Goal: Information Seeking & Learning: Learn about a topic

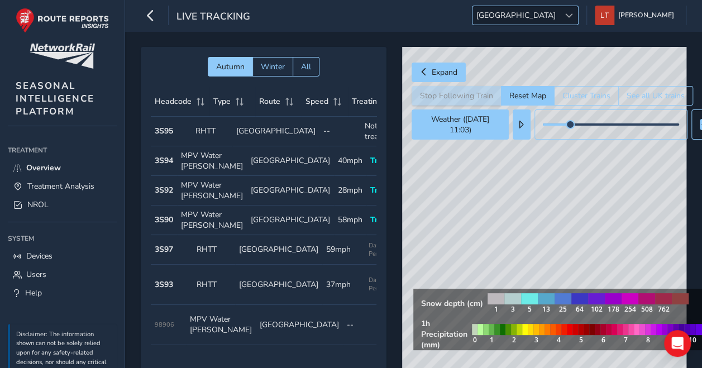
click at [560, 23] on span "[GEOGRAPHIC_DATA]" at bounding box center [516, 15] width 87 height 18
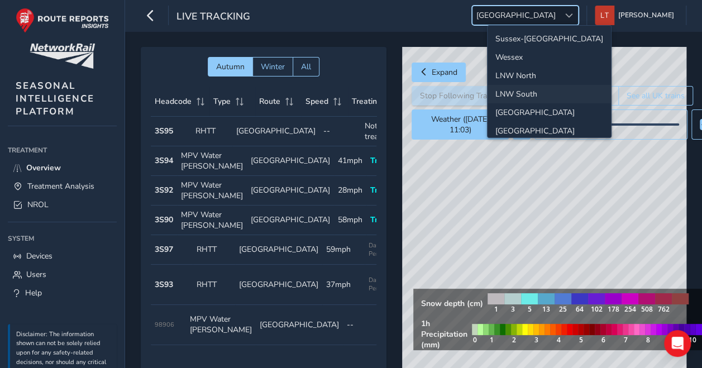
scroll to position [38, 0]
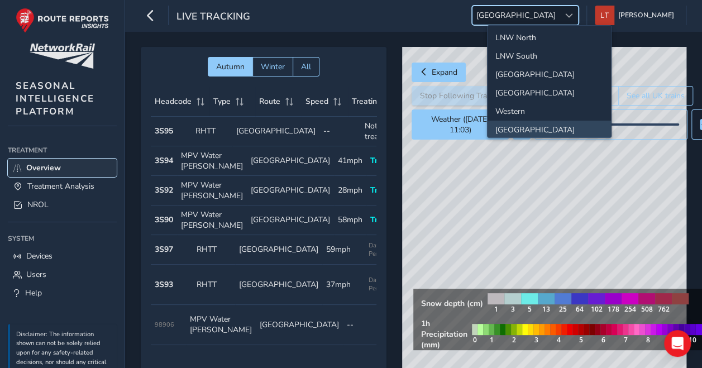
click at [73, 175] on link "Overview" at bounding box center [62, 168] width 109 height 18
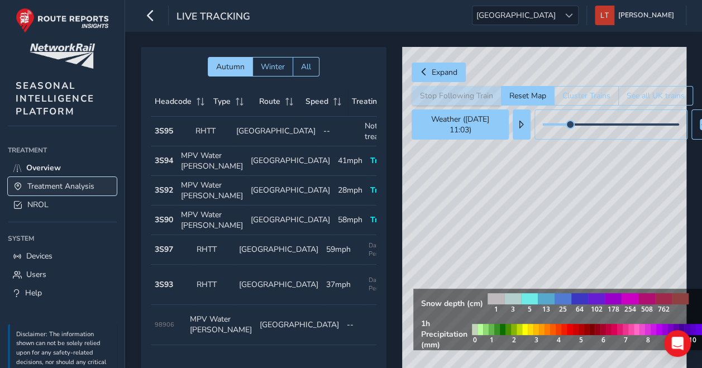
click at [75, 182] on span "Treatment Analysis" at bounding box center [60, 186] width 67 height 11
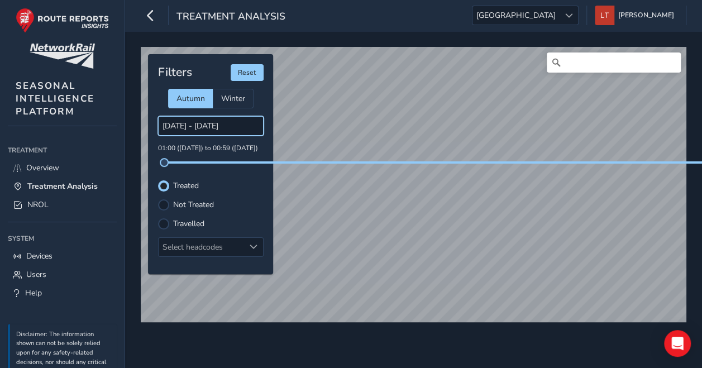
click at [222, 124] on input "06/10/2025 - 07/10/2025" at bounding box center [211, 126] width 106 height 20
click at [560, 20] on span "Scotland" at bounding box center [516, 15] width 87 height 18
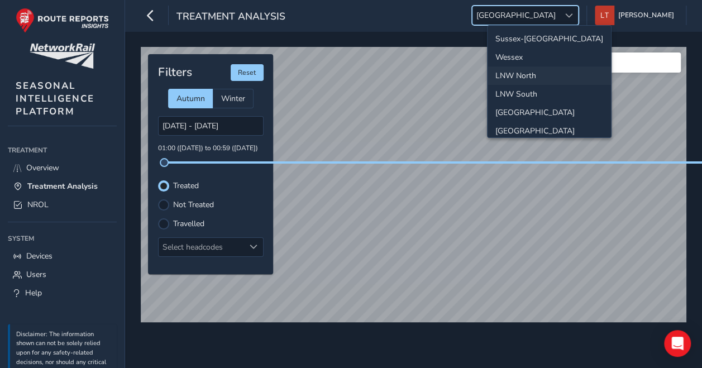
click at [547, 66] on li "LNW North" at bounding box center [549, 75] width 123 height 18
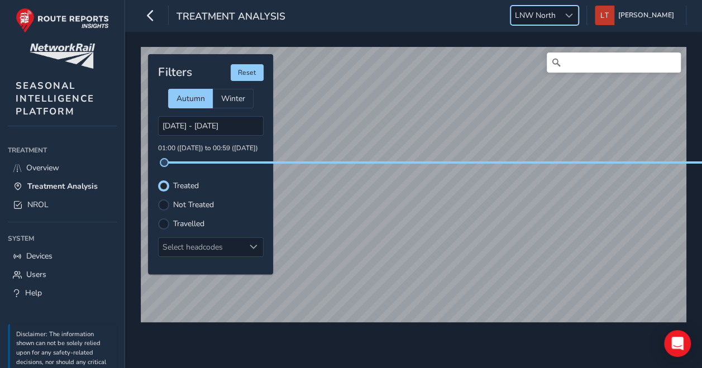
click at [421, 22] on div "Treatment Analysis LNW North LNW North Louise Tilly Colour Scheme: Dark Dim Lig…" at bounding box center [413, 15] width 577 height 31
drag, startPoint x: 278, startPoint y: 161, endPoint x: 270, endPoint y: 165, distance: 8.7
click at [270, 165] on div "Filters Reset Autumn Winter 06/10/2025 - 07/10/2025 01:00 (06 Oct) to 00:59 (08…" at bounding box center [210, 164] width 125 height 220
drag, startPoint x: 270, startPoint y: 165, endPoint x: 244, endPoint y: 179, distance: 30.0
click at [244, 180] on div "Treated" at bounding box center [211, 185] width 106 height 11
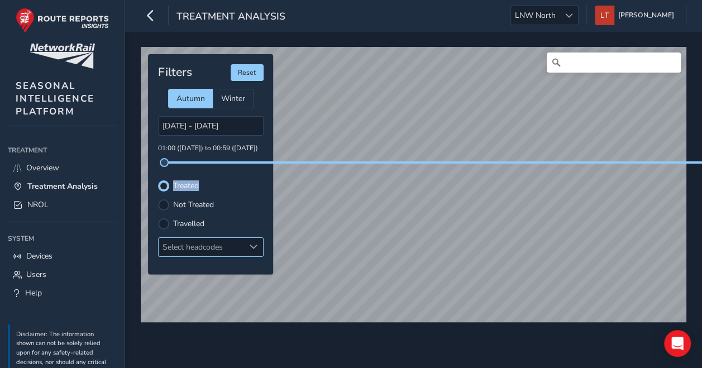
click at [246, 238] on div at bounding box center [254, 247] width 18 height 18
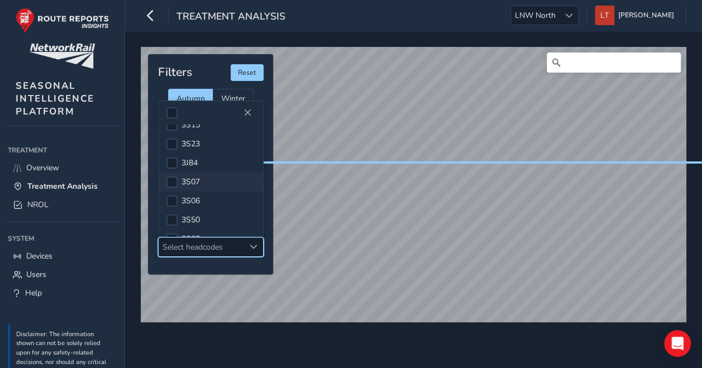
scroll to position [128, 0]
click at [174, 177] on div at bounding box center [171, 180] width 11 height 11
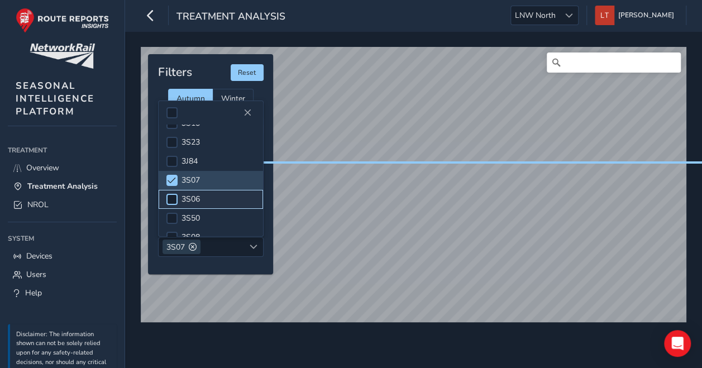
click at [173, 199] on div at bounding box center [171, 199] width 11 height 11
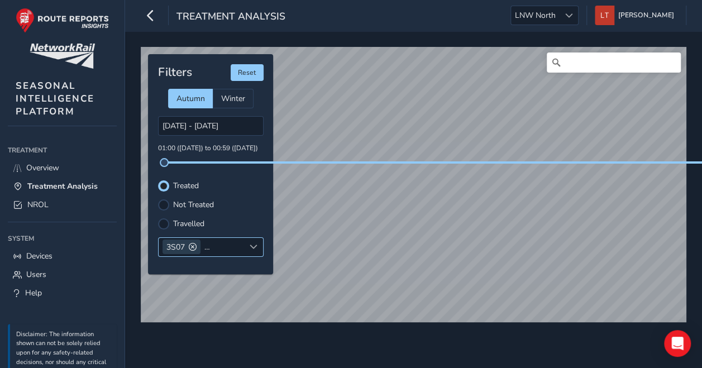
click at [239, 246] on div "3S07 3S06" at bounding box center [202, 247] width 86 height 18
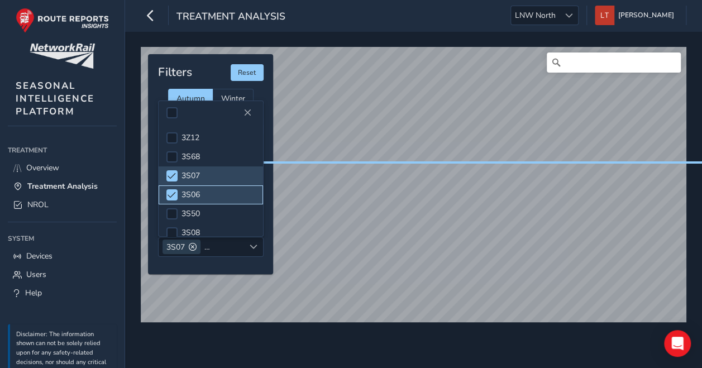
click at [177, 192] on li "3S06" at bounding box center [211, 194] width 104 height 19
click at [217, 246] on div "3S07" at bounding box center [202, 247] width 86 height 18
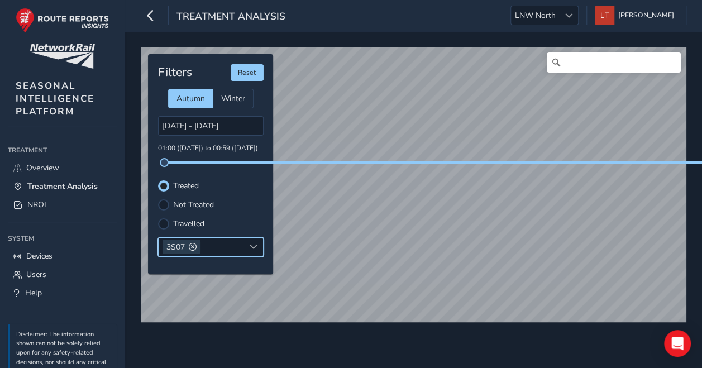
click at [226, 249] on div "3S07" at bounding box center [202, 247] width 86 height 18
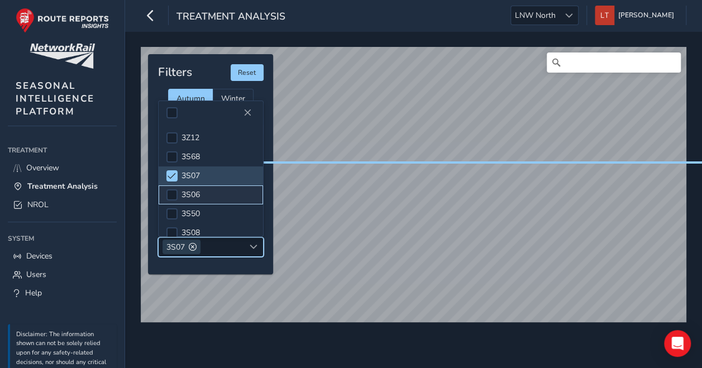
click at [199, 203] on li "3S06" at bounding box center [211, 194] width 104 height 19
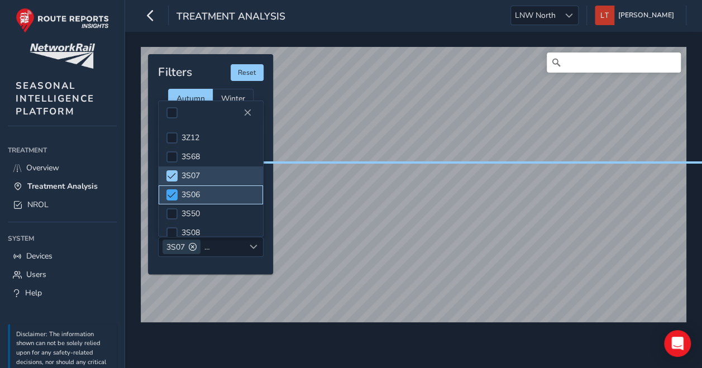
click at [171, 196] on span at bounding box center [172, 195] width 8 height 8
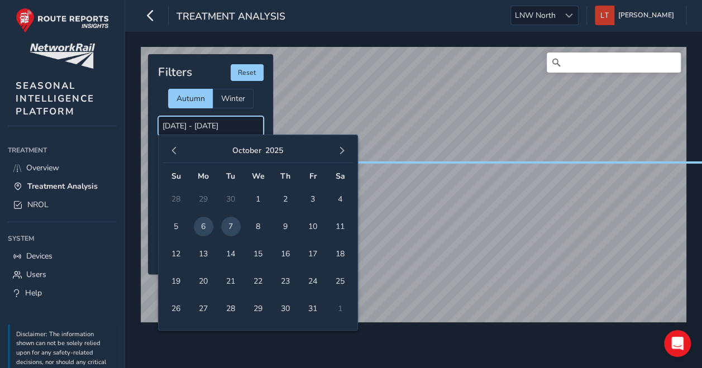
click at [200, 128] on input "06/10/2025 - 07/10/2025" at bounding box center [211, 126] width 106 height 20
click at [223, 229] on span "7" at bounding box center [231, 227] width 20 height 20
click at [225, 228] on span "7" at bounding box center [231, 227] width 20 height 20
type input "07/10/2025 - 07/10/2025"
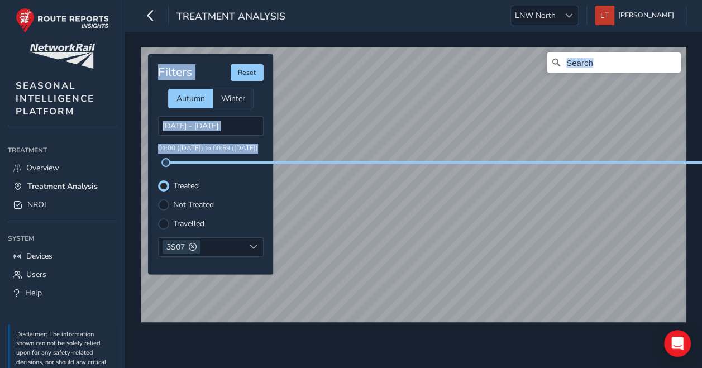
click at [471, 247] on div "© Mapbox © OpenStreetMap Improve this map Filters Reset Autumn Winter 07/10/202…" at bounding box center [414, 180] width 554 height 274
click at [536, 8] on div "Treatment Analysis LNW North LNW North Louise Tilly Colour Scheme: Dark Dim Lig…" at bounding box center [413, 184] width 577 height 368
click at [393, 32] on div "© Mapbox © OpenStreetMap Improve this map Filters Reset Autumn Winter 07/10/202…" at bounding box center [413, 199] width 577 height 337
drag, startPoint x: 420, startPoint y: 161, endPoint x: 417, endPoint y: 30, distance: 131.3
click at [417, 30] on div "Treatment Analysis LNW North LNW North Louise Tilly Colour Scheme: Dark Dim Lig…" at bounding box center [413, 184] width 577 height 368
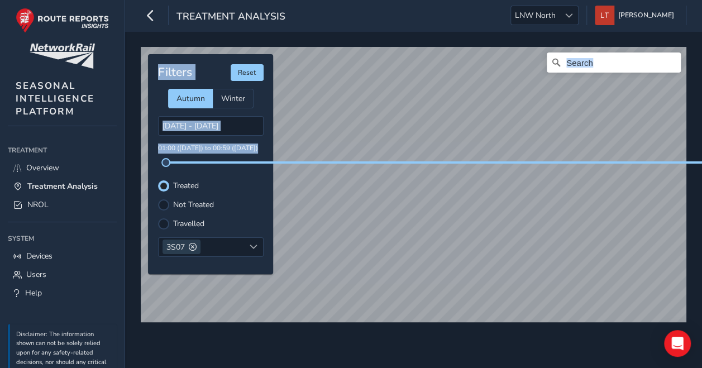
click at [526, 0] on html "Treatment Analysis LNW North LNW North Louise Tilly Colour Scheme: Dark Dim Lig…" at bounding box center [351, 184] width 702 height 368
click at [426, 0] on html "Treatment Analysis LNW North LNW North Louise Tilly Colour Scheme: Dark Dim Lig…" at bounding box center [351, 184] width 702 height 368
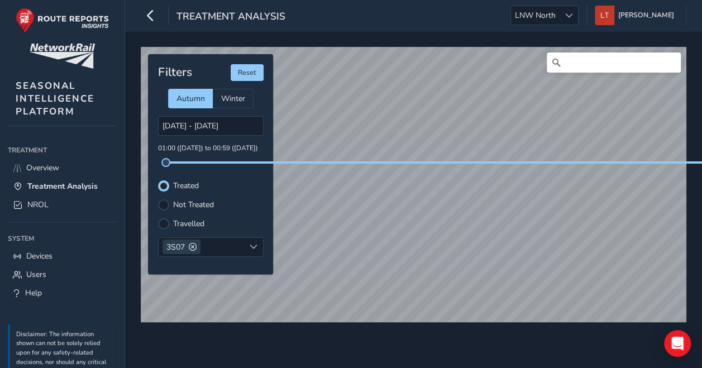
click at [185, 207] on label "Not Treated" at bounding box center [193, 205] width 41 height 8
click at [164, 204] on input "Not Treated" at bounding box center [164, 204] width 0 height 0
click at [457, 344] on div "© Mapbox © OpenStreetMap Improve this map Filters Reset Autumn Winter 07/10/202…" at bounding box center [413, 199] width 577 height 337
click at [361, 366] on div "© Mapbox © OpenStreetMap Improve this map Filters Reset Autumn Winter 07/10/202…" at bounding box center [413, 199] width 577 height 337
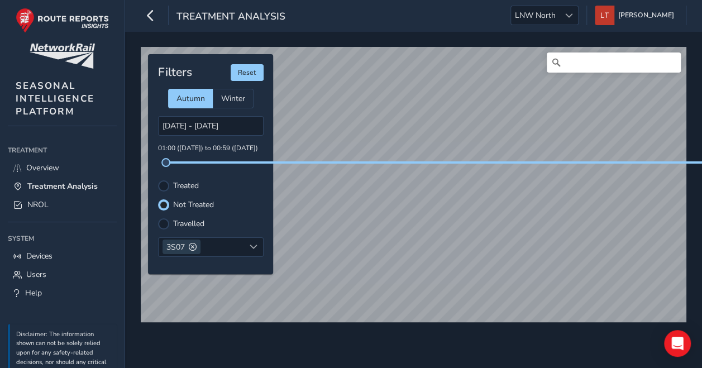
click at [371, 326] on div "© Mapbox © OpenStreetMap Improve this map" at bounding box center [414, 184] width 554 height 283
click at [522, 17] on div "Treatment Analysis LNW North LNW North Louise Tilly Colour Scheme: Dark Dim Lig…" at bounding box center [413, 184] width 577 height 368
click at [591, 53] on input "Search" at bounding box center [614, 63] width 134 height 20
click at [602, 53] on div "hall road © Mapbox © OpenStreetMap Improve this map" at bounding box center [414, 184] width 546 height 275
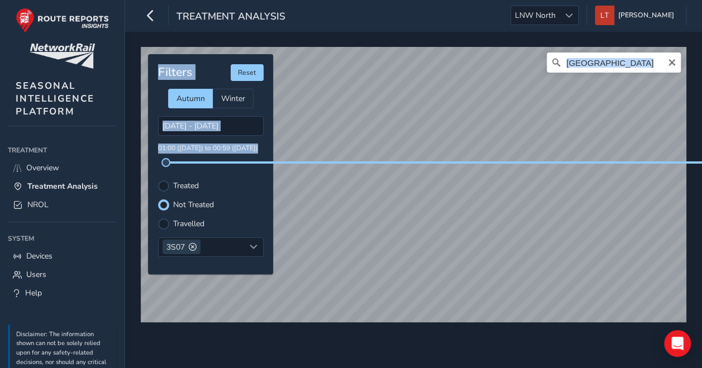
drag, startPoint x: 507, startPoint y: 161, endPoint x: 557, endPoint y: 41, distance: 129.9
click at [557, 41] on div "hall road © Mapbox © OpenStreetMap Improve this map Filters Reset Autumn Winter…" at bounding box center [413, 199] width 577 height 337
click at [423, 30] on div "Treatment Analysis LNW North LNW North Louise Tilly Colour Scheme: Dark Dim Lig…" at bounding box center [413, 184] width 577 height 368
click at [416, 37] on div "hall road © Mapbox © OpenStreetMap Improve this map Filters Reset Autumn Winter…" at bounding box center [413, 199] width 577 height 337
click at [397, 34] on div "hall road © Mapbox © OpenStreetMap Improve this map © Maxar Filters Reset Autum…" at bounding box center [413, 199] width 577 height 337
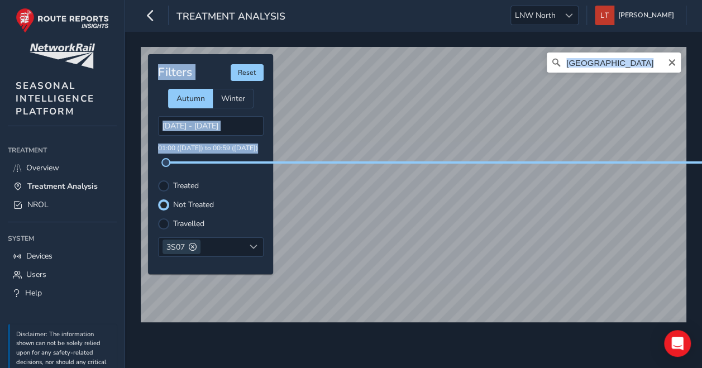
click at [428, 0] on html "Treatment Analysis LNW North LNW North Louise Tilly Colour Scheme: Dark Dim Lig…" at bounding box center [351, 184] width 702 height 368
drag, startPoint x: 476, startPoint y: 160, endPoint x: 519, endPoint y: 336, distance: 181.1
click at [519, 336] on div "hall road © Mapbox © OpenStreetMap Improve this map © Maxar Filters Reset Autum…" at bounding box center [413, 199] width 577 height 337
click at [536, 368] on html "Treatment Analysis LNW North LNW North Louise Tilly Colour Scheme: Dark Dim Lig…" at bounding box center [351, 184] width 702 height 368
click at [629, 69] on input "hall road" at bounding box center [614, 63] width 134 height 20
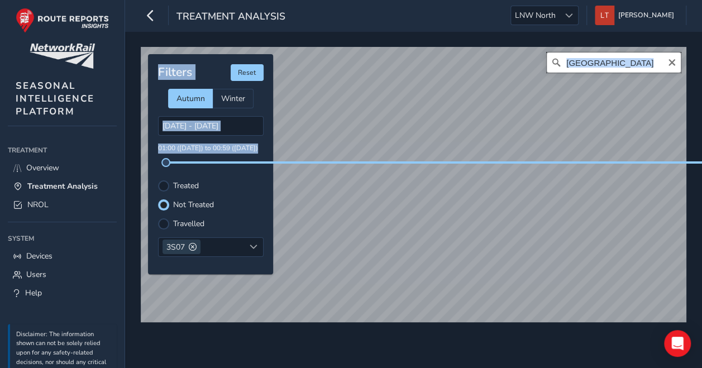
click at [620, 70] on input "hall road" at bounding box center [614, 63] width 134 height 20
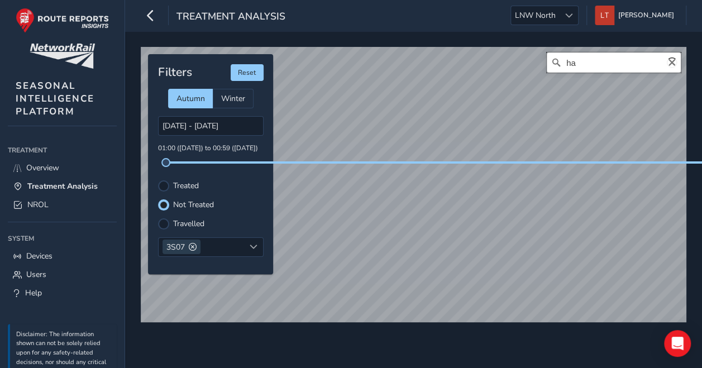
type input "h"
